Goal: Information Seeking & Learning: Learn about a topic

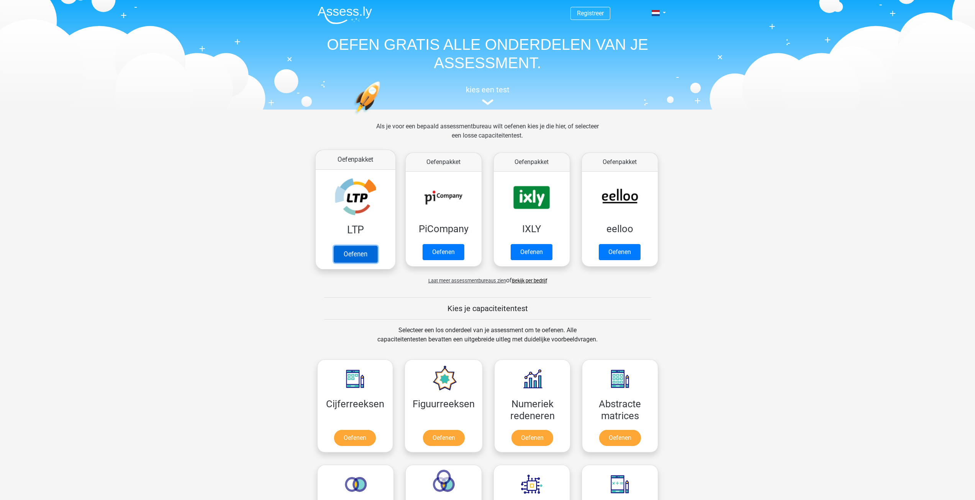
click at [358, 256] on link "Oefenen" at bounding box center [355, 254] width 44 height 17
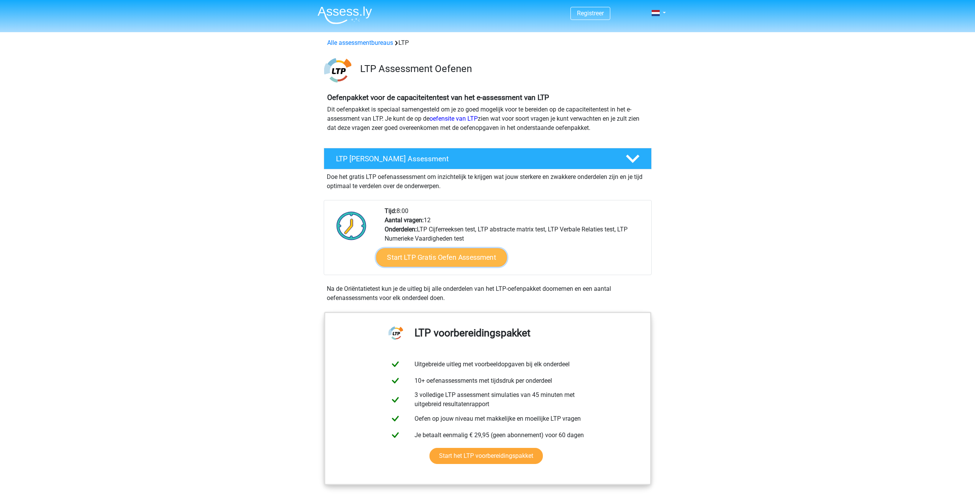
click at [448, 264] on link "Start LTP Gratis Oefen Assessment" at bounding box center [441, 257] width 131 height 18
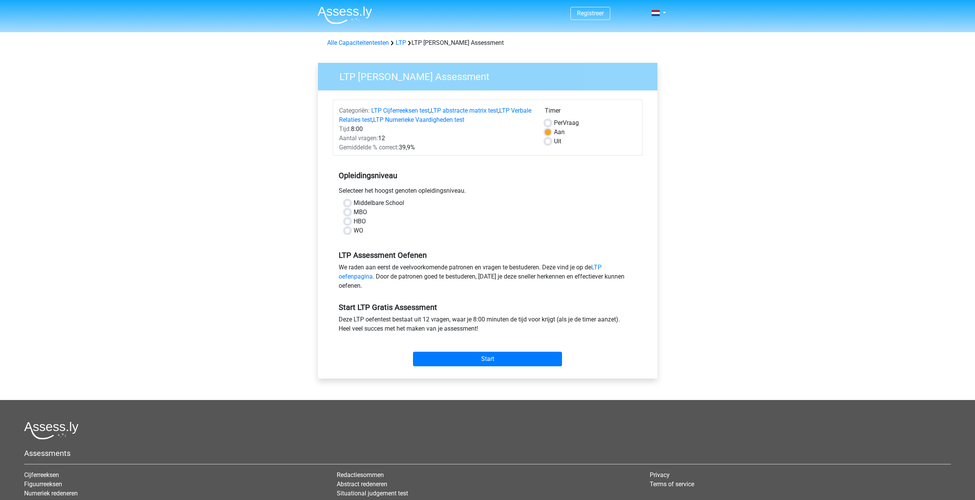
click at [361, 205] on label "Middelbare School" at bounding box center [379, 203] width 51 height 9
click at [351, 205] on input "Middelbare School" at bounding box center [348, 203] width 6 height 8
radio input "true"
click at [361, 211] on label "MBO" at bounding box center [360, 212] width 13 height 9
click at [351, 211] on input "MBO" at bounding box center [348, 212] width 6 height 8
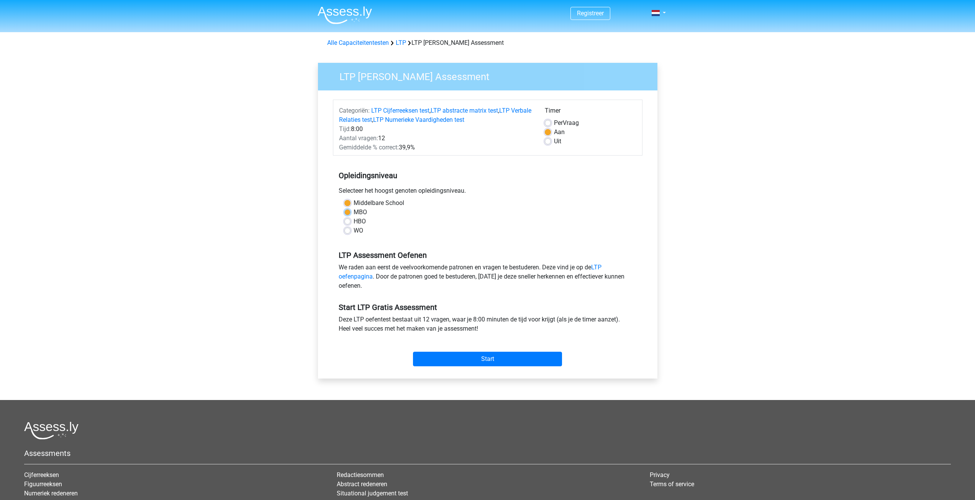
radio input "true"
click at [446, 356] on input "Start" at bounding box center [487, 359] width 149 height 15
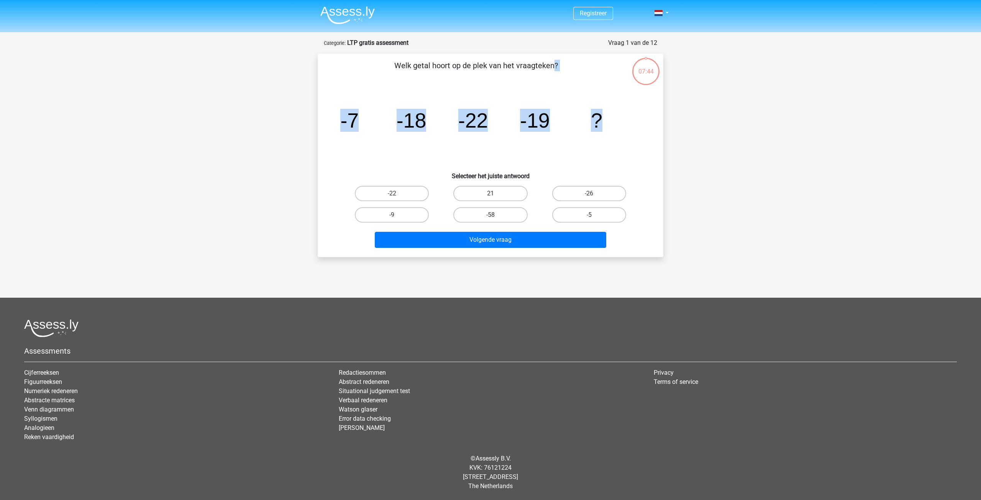
drag, startPoint x: 612, startPoint y: 128, endPoint x: 371, endPoint y: 77, distance: 245.9
click at [371, 77] on div "Welk getal hoort op de plek van het vraagteken? image/svg+xml -7 -18 -22 -19 ? …" at bounding box center [491, 155] width 340 height 191
click at [284, 69] on div "Registreer" at bounding box center [490, 239] width 981 height 478
click at [497, 214] on label "-58" at bounding box center [490, 214] width 74 height 15
click at [496, 215] on input "-58" at bounding box center [493, 217] width 5 height 5
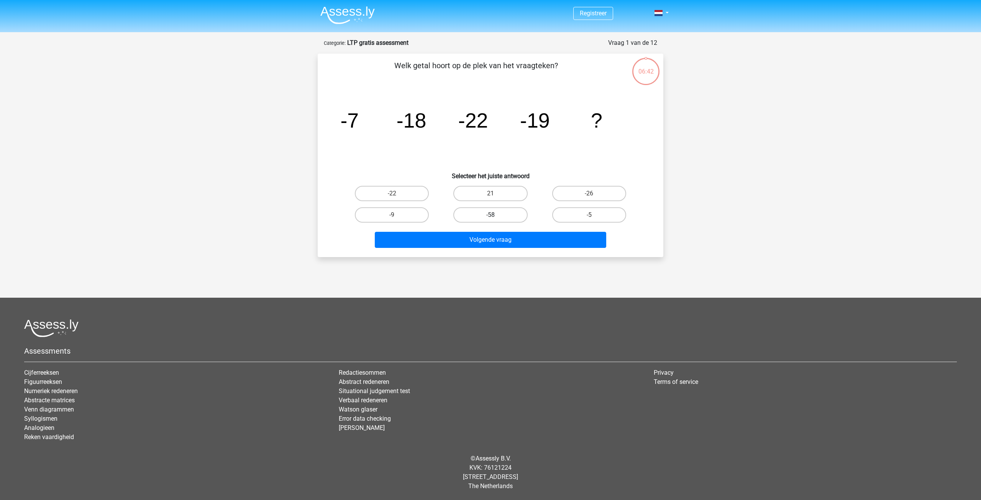
radio input "true"
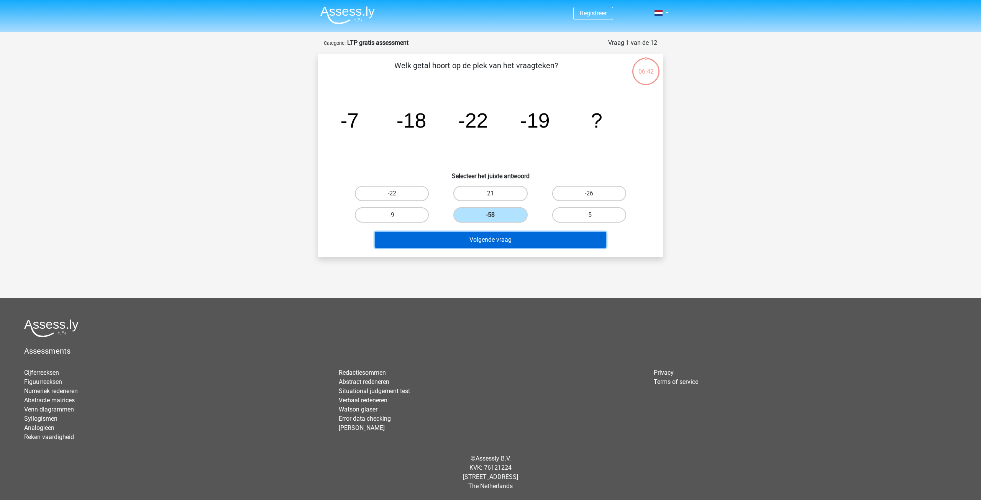
click at [508, 237] on button "Volgende vraag" at bounding box center [491, 240] width 232 height 16
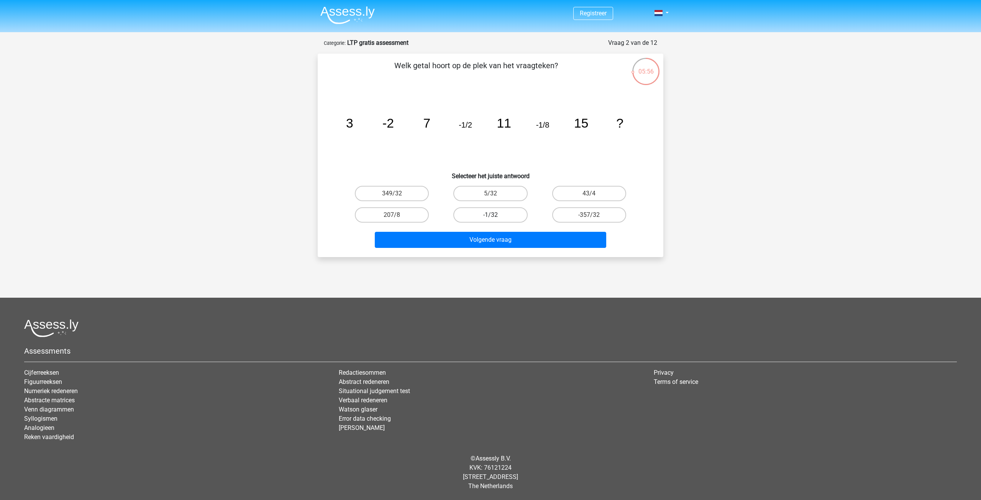
click at [495, 212] on label "-1/32" at bounding box center [490, 214] width 74 height 15
click at [495, 215] on input "-1/32" at bounding box center [493, 217] width 5 height 5
radio input "true"
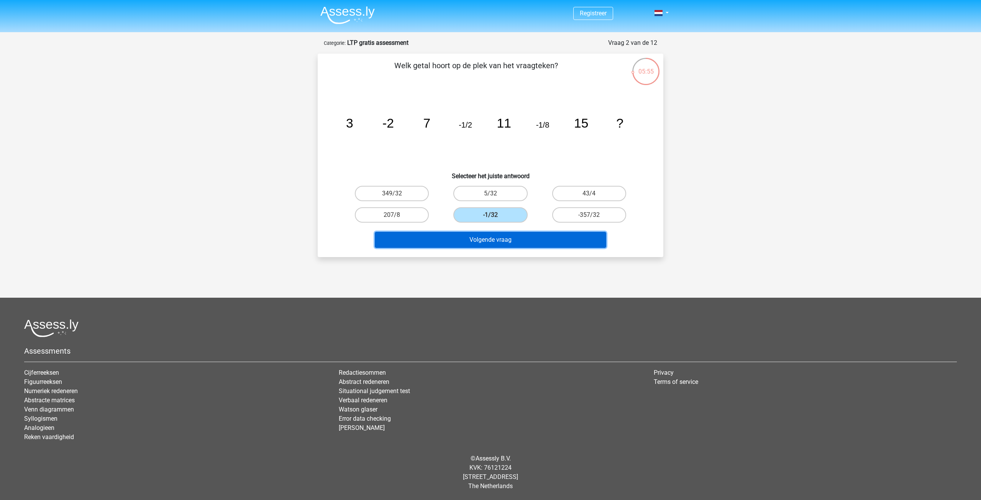
click at [533, 241] on button "Volgende vraag" at bounding box center [491, 240] width 232 height 16
